Goal: Task Accomplishment & Management: Manage account settings

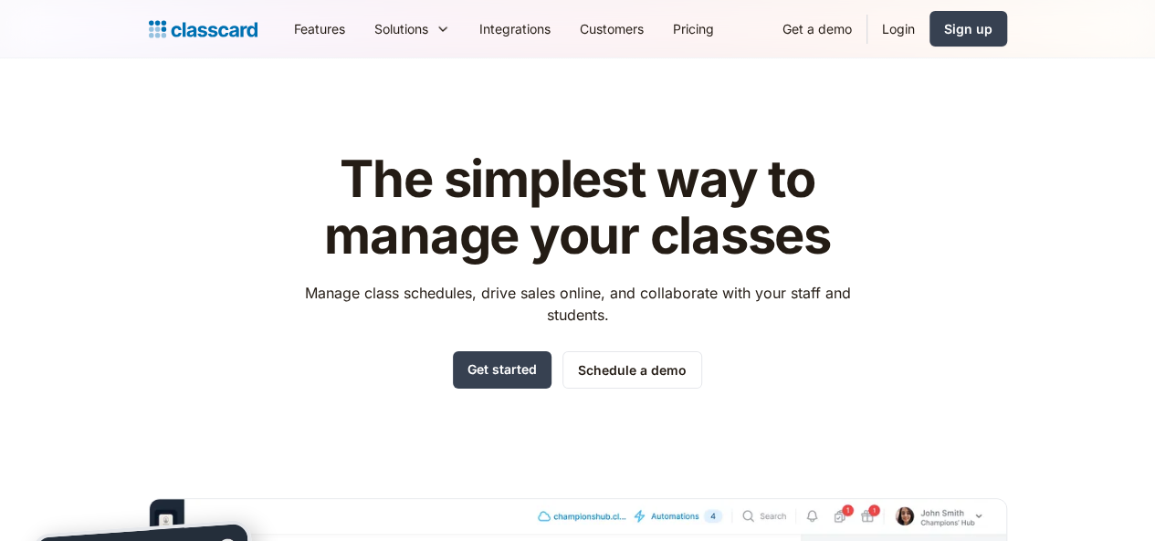
drag, startPoint x: 935, startPoint y: 271, endPoint x: 958, endPoint y: 180, distance: 94.3
click at [934, 267] on div "The simplest way to manage your classes Manage class schedules, drive sales onl…" at bounding box center [578, 493] width 858 height 743
click at [929, 30] on link "Login" at bounding box center [898, 28] width 62 height 41
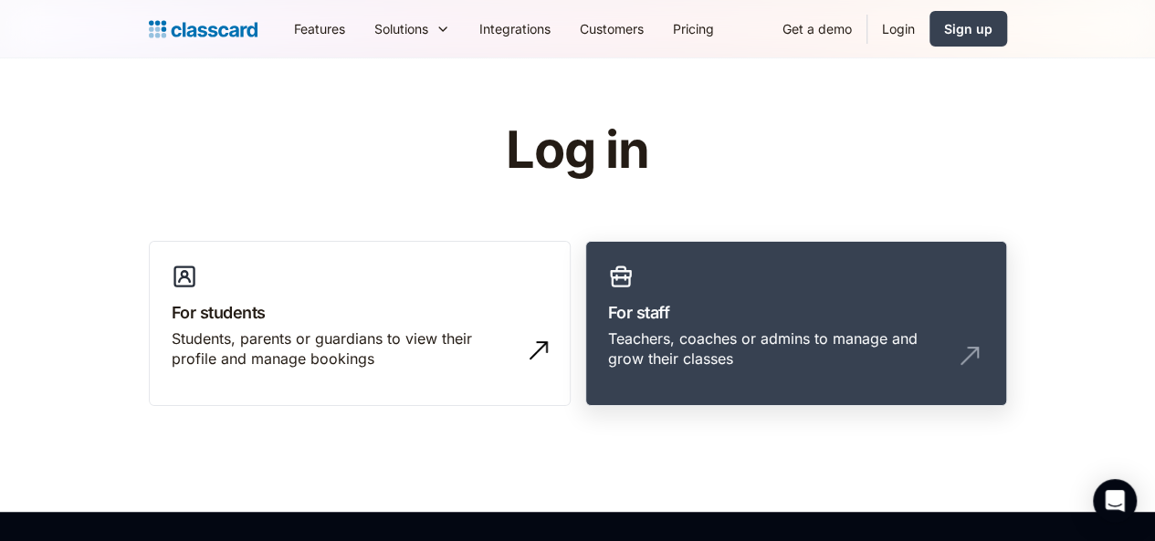
click at [760, 273] on link "For staff Teachers, coaches or admins to manage and grow their classes" at bounding box center [796, 324] width 422 height 166
